Goal: Information Seeking & Learning: Learn about a topic

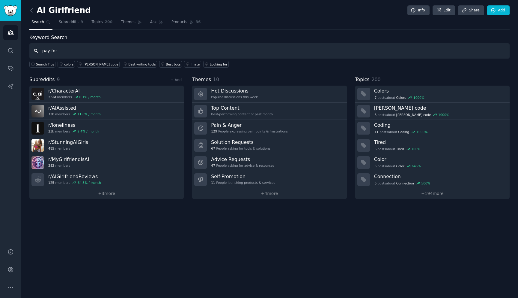
type input "pay for"
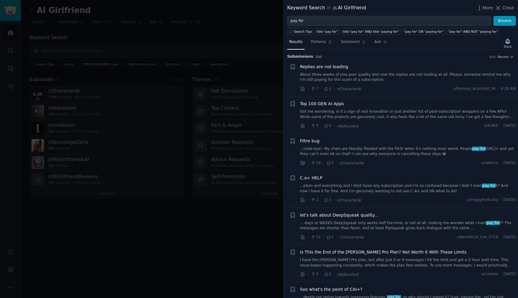
click at [347, 14] on div "Keyword Search in AI Girlfriend More Close" at bounding box center [400, 8] width 235 height 16
click at [344, 20] on input "pay for" at bounding box center [389, 21] width 204 height 10
click at [365, 106] on div "Top 100 GEN AI Apps" at bounding box center [408, 104] width 216 height 6
click at [341, 113] on link "Got me wondering. Is it a sign of real innovation or just another list of paid-…" at bounding box center [408, 114] width 216 height 11
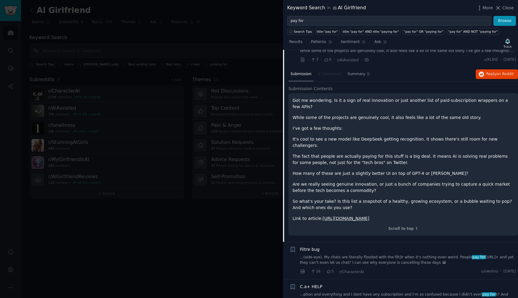
scroll to position [70, 0]
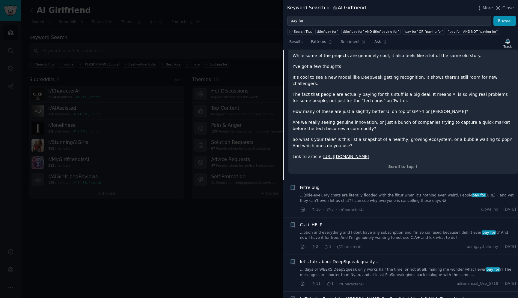
click at [374, 193] on link "...(side-eye). My chats are literally flooded with the filt3r when it’s nothing…" at bounding box center [408, 198] width 216 height 11
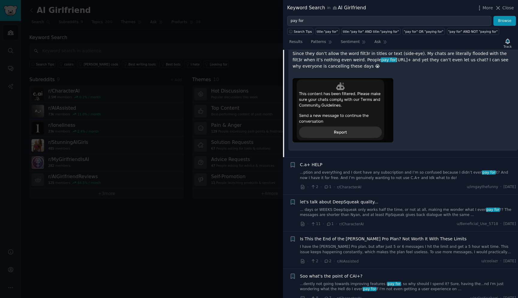
scroll to position [198, 0]
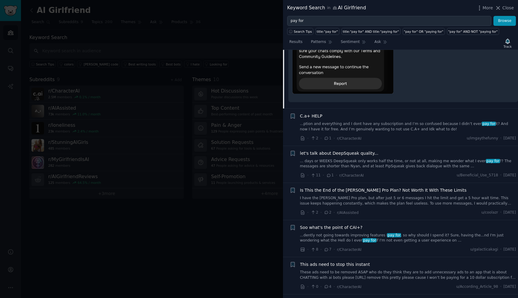
click at [402, 133] on div "C.a+ HELP ...ption and everything and I dont have any subscription and I’m so c…" at bounding box center [408, 127] width 216 height 29
click at [407, 125] on link "...ption and everything and I dont have any subscription and I’m so confused be…" at bounding box center [408, 126] width 216 height 11
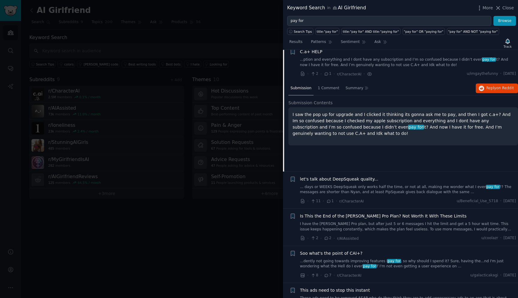
scroll to position [121, 0]
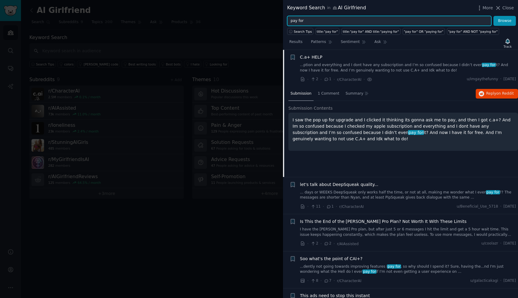
click at [331, 23] on input "pay for" at bounding box center [389, 21] width 204 height 10
type input "NSFW"
click at [494, 16] on button "Browse" at bounding box center [505, 21] width 23 height 10
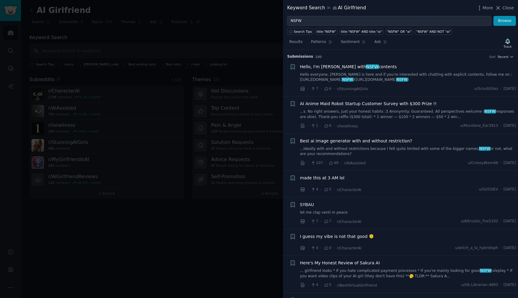
click at [363, 74] on link "Hello everyone, [PERSON_NAME] is here and if you're interested with chatting wi…" at bounding box center [408, 77] width 216 height 11
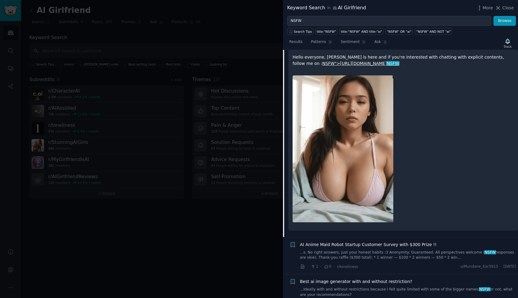
scroll to position [192, 0]
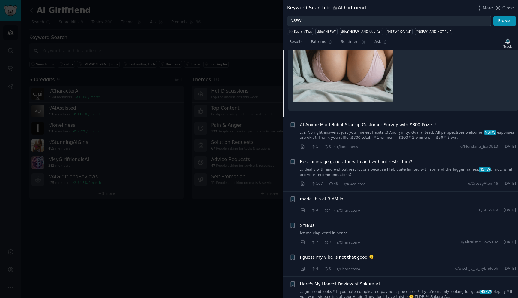
click at [381, 134] on link "...s. No right answers, just your honest habits :3 Anonymity: Guaranteed. All p…" at bounding box center [408, 135] width 216 height 11
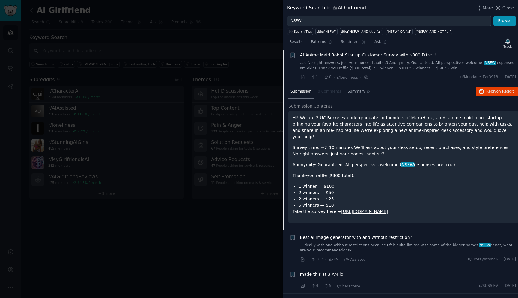
scroll to position [47, 0]
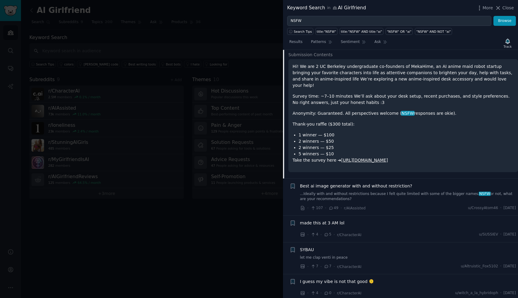
click at [400, 191] on link "...Ideally with and without restrictions because I felt quite limited with some…" at bounding box center [408, 196] width 216 height 11
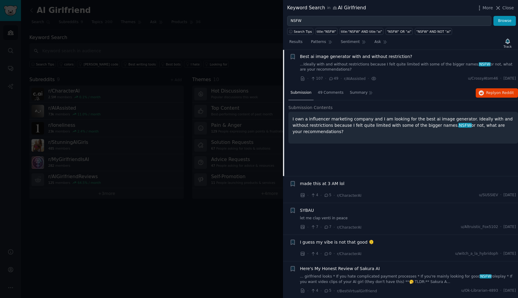
scroll to position [83, 0]
click at [383, 197] on div "· 4 · 5 · r/CharacterAI u/[PERSON_NAME] · [DATE]" at bounding box center [408, 196] width 216 height 6
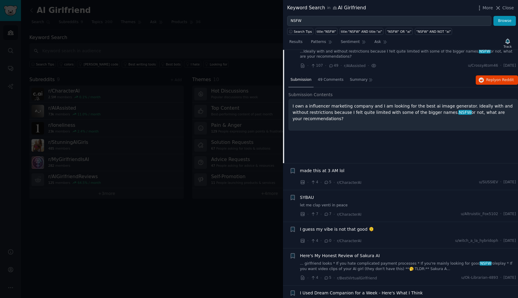
scroll to position [103, 0]
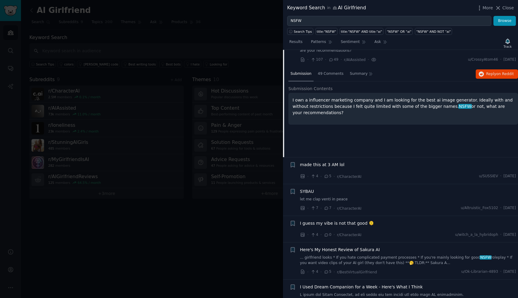
click at [360, 168] on div "made this at 3 AM lol" at bounding box center [408, 165] width 216 height 8
click at [330, 169] on div "made this at 3 AM lol" at bounding box center [408, 165] width 216 height 8
click at [312, 159] on li "+ made this at 3 AM lol · 4 · 5 · r/CharacterAI u/[PERSON_NAME] · [DATE]" at bounding box center [400, 170] width 235 height 26
click at [308, 163] on span "made this at 3 AM lol" at bounding box center [322, 164] width 45 height 6
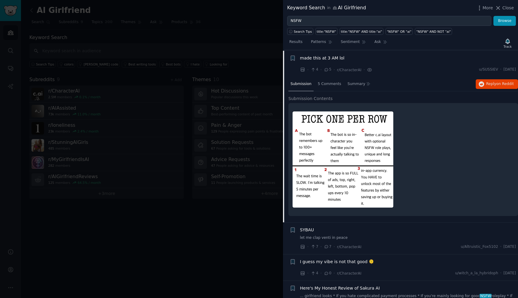
scroll to position [121, 0]
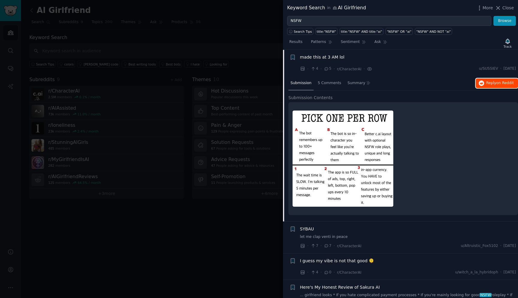
click at [506, 86] on button "Reply on Reddit" at bounding box center [497, 83] width 42 height 10
